Goal: Task Accomplishment & Management: Use online tool/utility

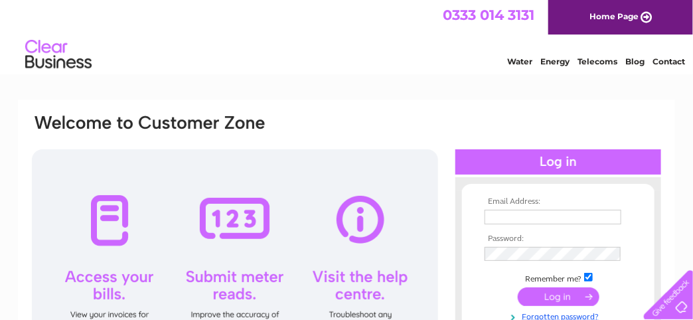
type input "[EMAIL_ADDRESS][DOMAIN_NAME]"
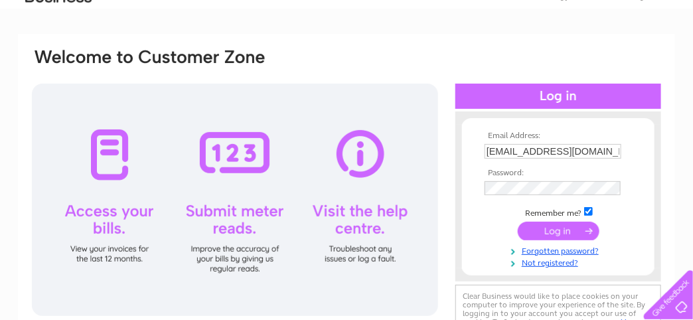
scroll to position [68, 0]
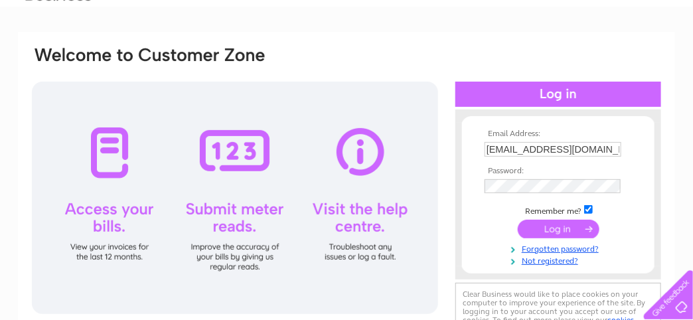
click at [553, 223] on input "submit" at bounding box center [559, 229] width 82 height 19
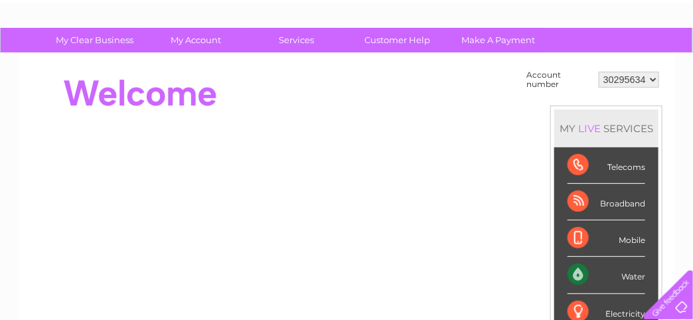
scroll to position [62, 0]
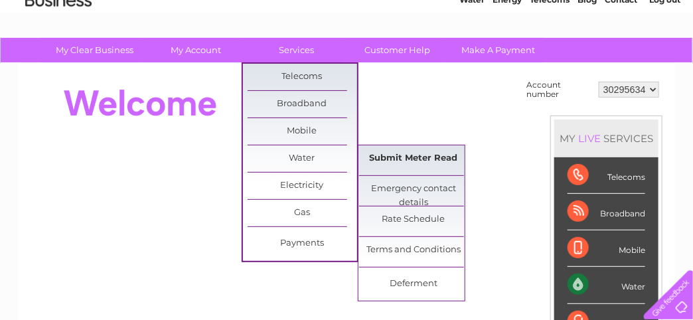
click at [390, 155] on link "Submit Meter Read" at bounding box center [414, 158] width 110 height 27
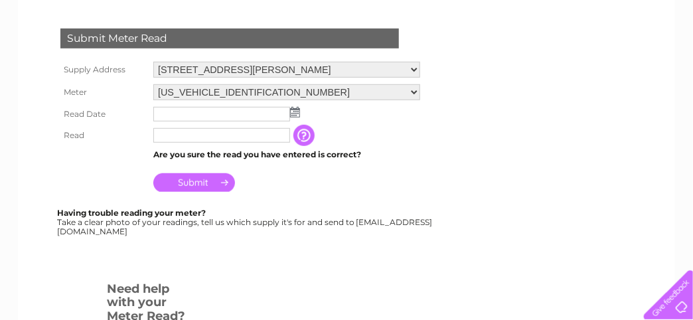
scroll to position [230, 0]
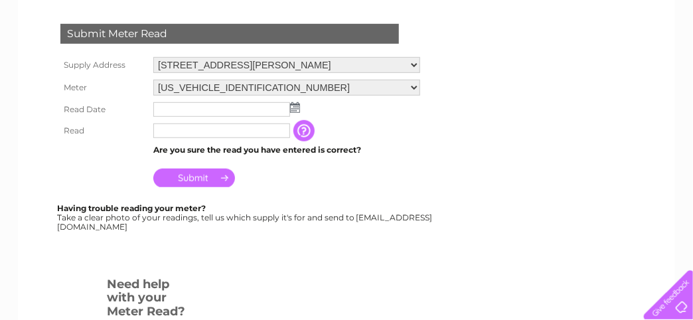
click at [296, 104] on img at bounding box center [295, 107] width 10 height 11
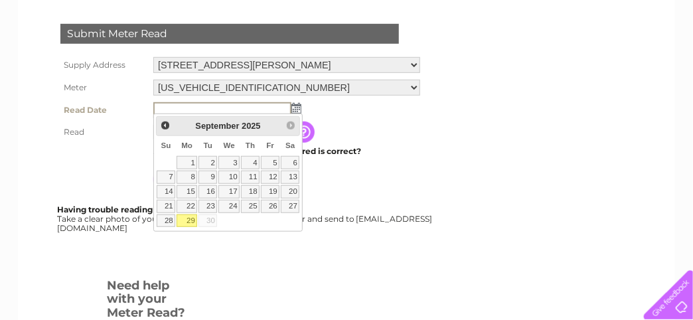
click at [191, 216] on link "29" at bounding box center [187, 221] width 21 height 13
type input "[DATE]"
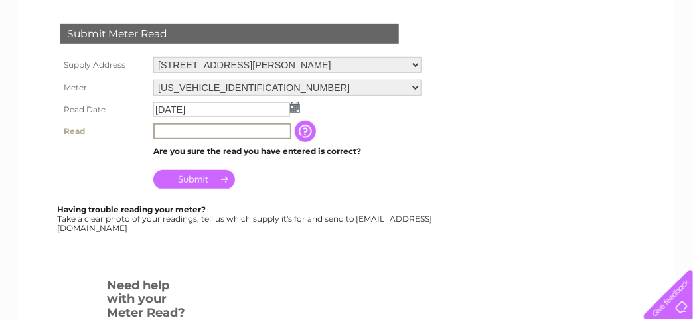
click at [175, 125] on input "text" at bounding box center [222, 132] width 138 height 16
type input "408"
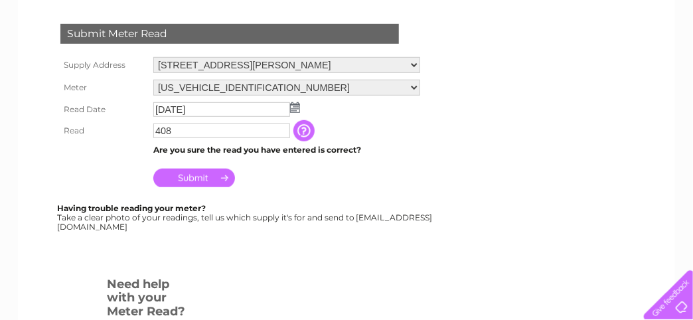
click at [194, 171] on input "Submit" at bounding box center [194, 178] width 82 height 19
